Goal: Find contact information: Find contact information

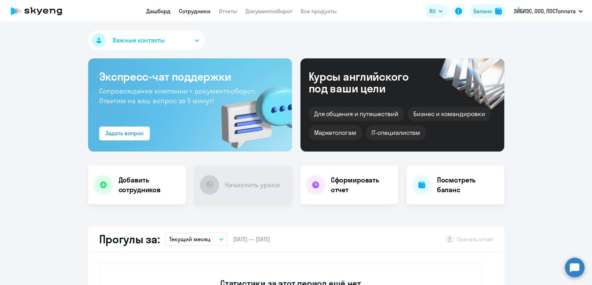
click at [194, 10] on link "Сотрудники" at bounding box center [195, 11] width 32 height 7
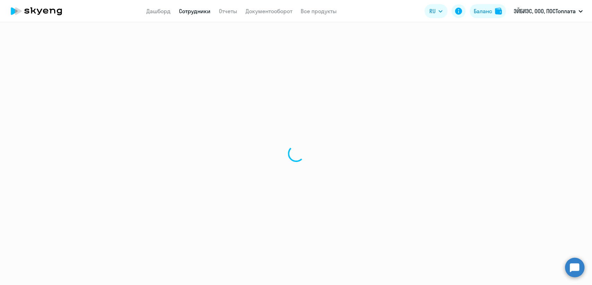
select select "30"
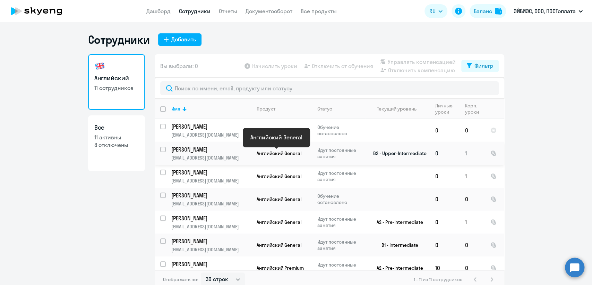
scroll to position [77, 0]
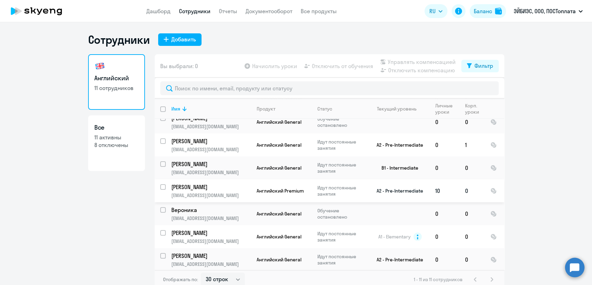
click at [224, 195] on p "[EMAIL_ADDRESS][DOMAIN_NAME]" at bounding box center [210, 195] width 79 height 6
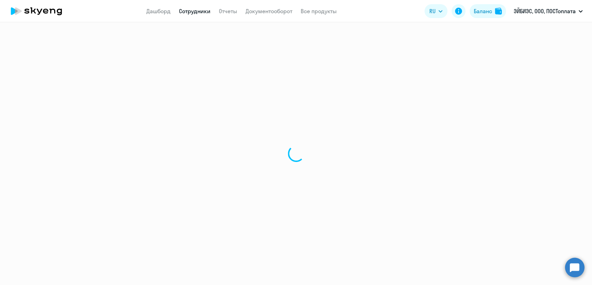
select select "english"
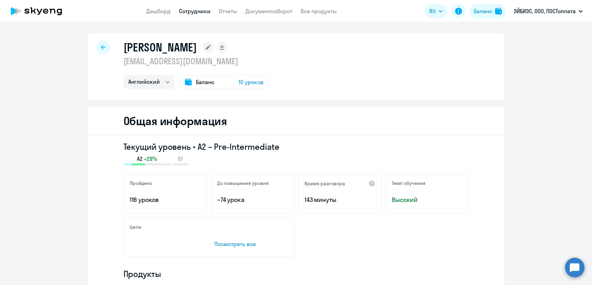
click at [185, 62] on p "[EMAIL_ADDRESS][DOMAIN_NAME]" at bounding box center [196, 61] width 145 height 11
copy p "[EMAIL_ADDRESS][DOMAIN_NAME]"
